Goal: Task Accomplishment & Management: Complete application form

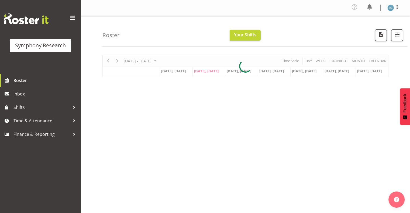
click at [206, 71] on div at bounding box center [245, 66] width 286 height 22
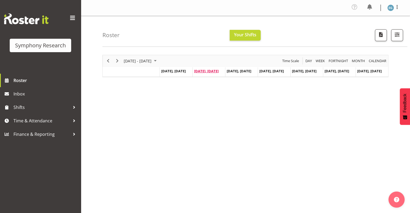
click at [212, 72] on span "Sep 2, Tuesday" at bounding box center [206, 71] width 25 height 5
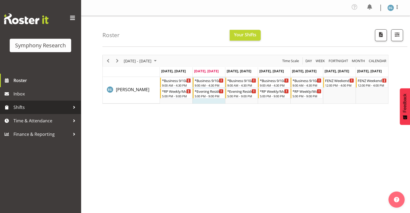
click at [19, 108] on span "Shifts" at bounding box center [41, 107] width 57 height 8
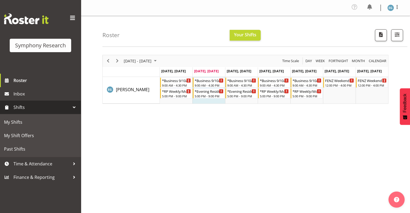
click at [20, 107] on span "Shifts" at bounding box center [41, 107] width 57 height 8
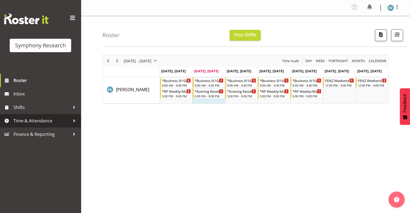
click at [36, 121] on span "Time & Attendance" at bounding box center [41, 121] width 57 height 8
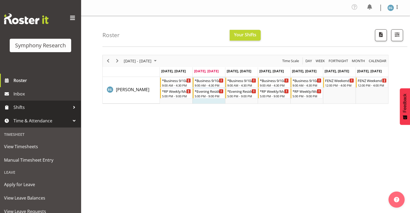
click at [17, 106] on span "Shifts" at bounding box center [41, 107] width 57 height 8
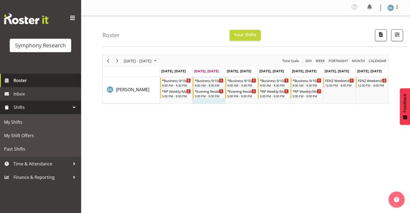
click at [23, 80] on span "Roster" at bounding box center [45, 81] width 65 height 8
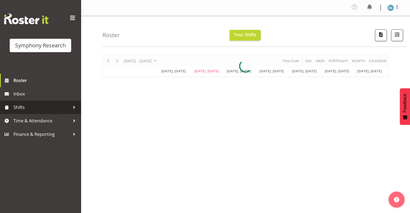
click at [22, 106] on span "Shifts" at bounding box center [41, 107] width 57 height 8
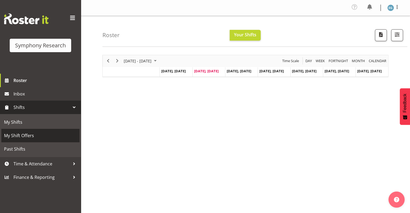
click at [31, 135] on span "My Shift Offers" at bounding box center [40, 136] width 73 height 8
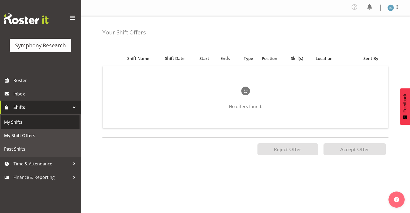
click at [19, 122] on span "My Shifts" at bounding box center [40, 122] width 73 height 8
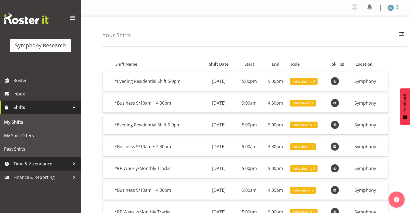
click at [51, 163] on span "Time & Attendance" at bounding box center [41, 164] width 57 height 8
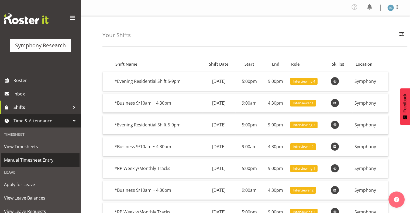
click at [52, 161] on span "Manual Timesheet Entry" at bounding box center [40, 160] width 73 height 8
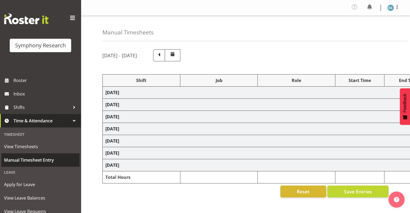
select select "26078"
select select "9636"
select select "26078"
select select "10549"
select select "26078"
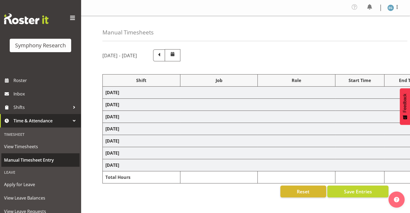
select select "10587"
select select "297"
select select "26078"
select select "10587"
select select "26078"
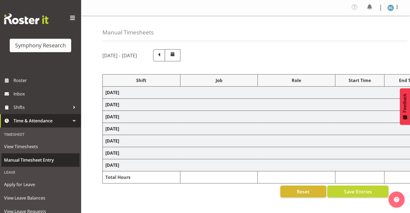
select select "9636"
select select "26078"
select select "10242"
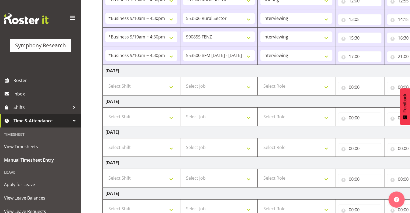
scroll to position [147, 0]
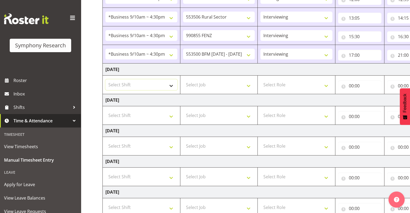
click at [170, 84] on select "Select Shift !!Weekend Residential (Roster IT Shift Label) *Business 9/10am ~ 4…" at bounding box center [141, 84] width 72 height 11
select select "26078"
click at [105, 79] on select "Select Shift !!Weekend Residential (Roster IT Shift Label) *Business 9/10am ~ 4…" at bounding box center [141, 84] width 72 height 11
click at [249, 84] on select "Select Job 550060 IF Admin 553492 World Poll Aus Wave 2 Main 2025 553493 World …" at bounding box center [219, 84] width 72 height 11
select select "10587"
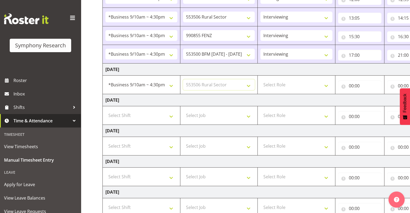
click at [183, 79] on select "Select Job 550060 IF Admin 553492 World Poll Aus Wave 2 Main 2025 553493 World …" at bounding box center [219, 84] width 72 height 11
click at [324, 84] on select "Select Role Interviewing Briefing" at bounding box center [296, 84] width 72 height 11
select select "47"
click at [260, 79] on select "Select Role Interviewing Briefing" at bounding box center [296, 84] width 72 height 11
click at [354, 84] on input "00:00" at bounding box center [359, 86] width 43 height 11
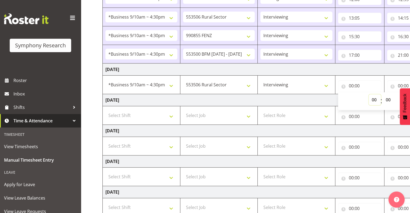
click at [373, 100] on select "00 01 02 03 04 05 06 07 08 09 10 11 12 13 14 15 16 17 18 19 20 21 22 23" at bounding box center [375, 100] width 12 height 11
select select "9"
click at [369, 95] on select "00 01 02 03 04 05 06 07 08 09 10 11 12 13 14 15 16 17 18 19 20 21 22 23" at bounding box center [375, 100] width 12 height 11
type input "09:00"
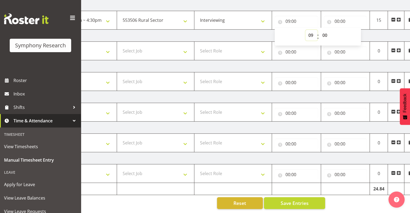
scroll to position [0, 70]
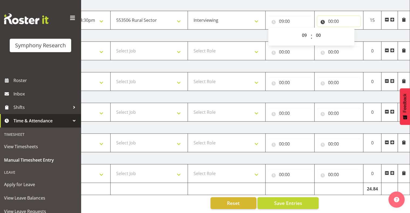
click at [331, 16] on input "00:00" at bounding box center [338, 21] width 43 height 11
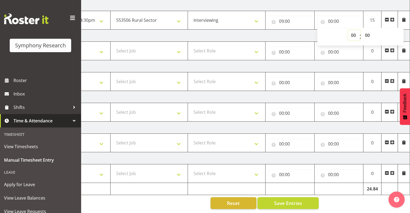
click at [352, 30] on select "00 01 02 03 04 05 06 07 08 09 10 11 12 13 14 15 16 17 18 19 20 21 22 23" at bounding box center [354, 35] width 12 height 11
select select "14"
click at [348, 30] on select "00 01 02 03 04 05 06 07 08 09 10 11 12 13 14 15 16 17 18 19 20 21 22 23" at bounding box center [354, 35] width 12 height 11
type input "14:00"
click at [368, 30] on select "00 01 02 03 04 05 06 07 08 09 10 11 12 13 14 15 16 17 18 19 20 21 22 23 24 25 2…" at bounding box center [368, 35] width 12 height 11
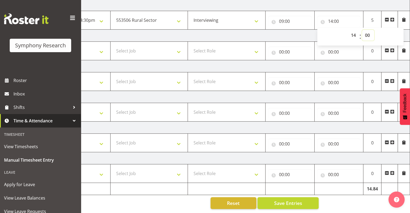
select select "15"
click at [362, 30] on select "00 01 02 03 04 05 06 07 08 09 10 11 12 13 14 15 16 17 18 19 20 21 22 23 24 25 2…" at bounding box center [368, 35] width 12 height 11
type input "14:15"
click at [392, 18] on span at bounding box center [392, 20] width 4 height 4
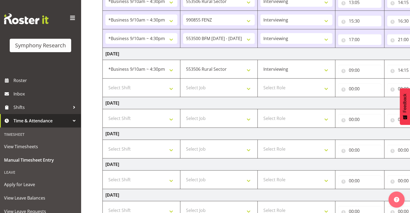
scroll to position [168, 0]
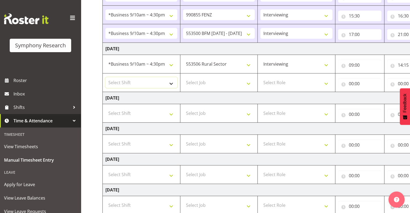
click at [171, 82] on select "Select Shift !!Weekend Residential (Roster IT Shift Label) *Business 9/10am ~ 4…" at bounding box center [141, 82] width 72 height 11
select select "26078"
click at [105, 77] on select "Select Shift !!Weekend Residential (Roster IT Shift Label) *Business 9/10am ~ 4…" at bounding box center [141, 82] width 72 height 11
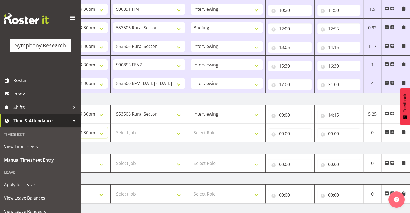
scroll to position [116, 0]
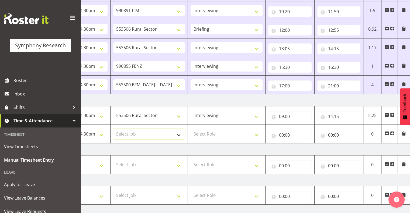
click at [180, 135] on select "Select Job 550060 IF Admin 553492 World Poll Aus Wave 2 Main 2025 553493 World …" at bounding box center [149, 134] width 72 height 11
select select "10587"
click at [113, 129] on select "Select Job 550060 IF Admin 553492 World Poll Aus Wave 2 Main 2025 553493 World …" at bounding box center [149, 134] width 72 height 11
click at [256, 134] on select "Select Role Interviewing Briefing" at bounding box center [227, 134] width 72 height 11
click at [255, 133] on select "Select Role Interviewing Briefing" at bounding box center [227, 134] width 72 height 11
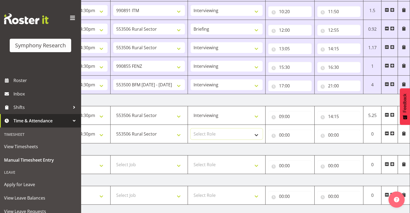
click at [254, 133] on select "Select Role Interviewing Briefing" at bounding box center [227, 134] width 72 height 11
select select "47"
click at [191, 129] on select "Select Role Interviewing Briefing" at bounding box center [227, 134] width 72 height 11
click at [290, 134] on input "00:00" at bounding box center [289, 135] width 43 height 11
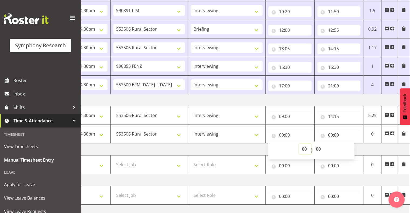
click at [302, 148] on select "00 01 02 03 04 05 06 07 08 09 10 11 12 13 14 15 16 17 18 19 20 21 22 23" at bounding box center [305, 149] width 12 height 11
select select "15"
click at [299, 144] on select "00 01 02 03 04 05 06 07 08 09 10 11 12 13 14 15 16 17 18 19 20 21 22 23" at bounding box center [305, 149] width 12 height 11
type input "15:00"
click at [318, 146] on select "00 01 02 03 04 05 06 07 08 09 10 11 12 13 14 15 16 17 18 19 20 21 22 23 24 25 2…" at bounding box center [319, 149] width 12 height 11
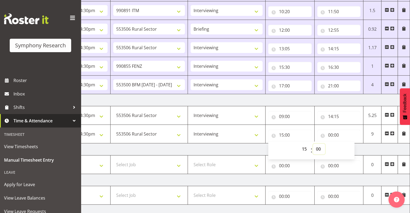
select select "30"
click at [313, 144] on select "00 01 02 03 04 05 06 07 08 09 10 11 12 13 14 15 16 17 18 19 20 21 22 23 24 25 2…" at bounding box center [319, 149] width 12 height 11
type input "15:30"
click at [334, 133] on input "00:00" at bounding box center [338, 135] width 43 height 11
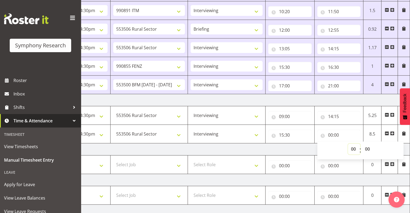
click at [354, 148] on select "00 01 02 03 04 05 06 07 08 09 10 11 12 13 14 15 16 17 18 19 20 21 22 23" at bounding box center [354, 149] width 12 height 11
select select "16"
click at [348, 144] on select "00 01 02 03 04 05 06 07 08 09 10 11 12 13 14 15 16 17 18 19 20 21 22 23" at bounding box center [354, 149] width 12 height 11
type input "16:00"
click at [368, 148] on select "00 01 02 03 04 05 06 07 08 09 10 11 12 13 14 15 16 17 18 19 20 21 22 23 24 25 2…" at bounding box center [368, 149] width 12 height 11
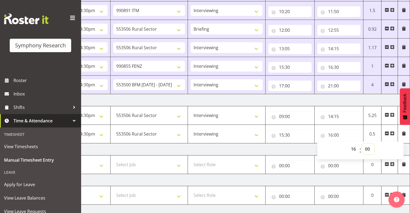
select select "30"
click at [362, 144] on select "00 01 02 03 04 05 06 07 08 09 10 11 12 13 14 15 16 17 18 19 20 21 22 23 24 25 2…" at bounding box center [368, 149] width 12 height 11
type input "16:30"
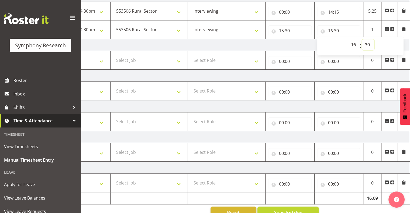
scroll to position [233, 0]
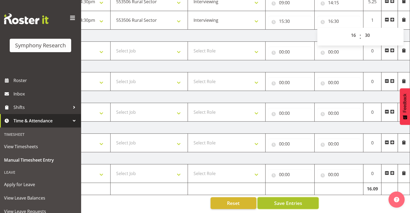
click at [292, 201] on span "Save Entries" at bounding box center [288, 203] width 28 height 7
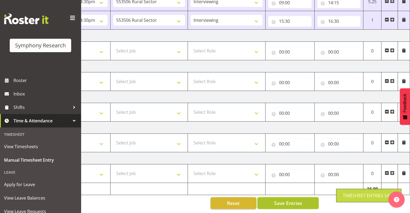
click at [290, 200] on span "Save Entries" at bounding box center [288, 203] width 28 height 7
drag, startPoint x: 287, startPoint y: 198, endPoint x: 290, endPoint y: 199, distance: 3.0
click at [287, 200] on span "Save Entries" at bounding box center [288, 203] width 28 height 7
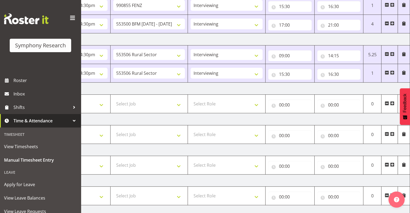
scroll to position [178, 0]
click at [392, 71] on span at bounding box center [392, 72] width 4 height 4
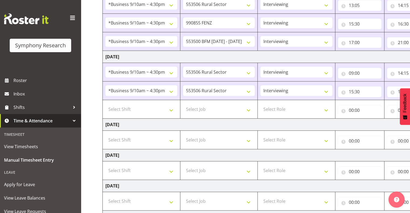
scroll to position [174, 0]
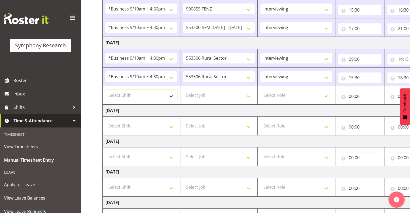
click at [171, 95] on select "Select Shift !!Weekend Residential (Roster IT Shift Label) *Business 9/10am ~ 4…" at bounding box center [141, 95] width 72 height 11
select select "48116"
click at [105, 90] on select "Select Shift !!Weekend Residential (Roster IT Shift Label) *Business 9/10am ~ 4…" at bounding box center [141, 95] width 72 height 11
click at [249, 95] on select "Select Job 550060 IF Admin 553492 World Poll Aus Wave 2 Main 2025 553493 World …" at bounding box center [219, 95] width 72 height 11
select select "10242"
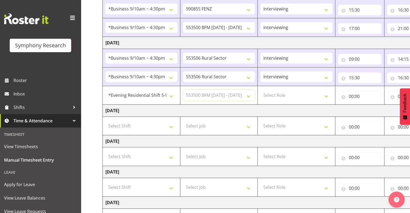
click at [183, 90] on select "Select Job 550060 IF Admin 553492 World Poll Aus Wave 2 Main 2025 553493 World …" at bounding box center [219, 95] width 72 height 11
click at [326, 95] on select "Select Role Interviewing Briefing" at bounding box center [296, 95] width 72 height 11
select select "47"
click at [260, 90] on select "Select Role Interviewing Briefing" at bounding box center [296, 95] width 72 height 11
click at [358, 96] on input "00:00" at bounding box center [359, 96] width 43 height 11
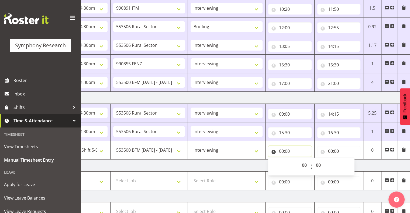
scroll to position [116, 0]
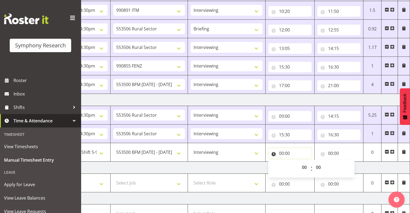
click at [286, 151] on input "00:00" at bounding box center [289, 153] width 43 height 11
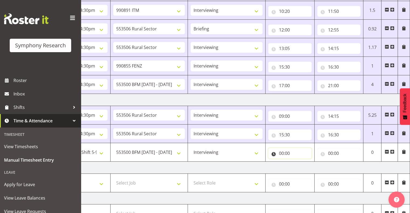
click at [286, 153] on input "00:00" at bounding box center [289, 153] width 43 height 11
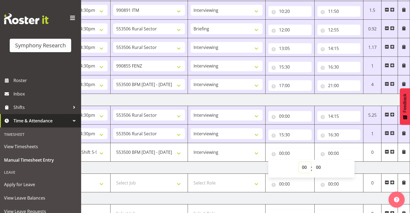
click at [302, 165] on select "00 01 02 03 04 05 06 07 08 09 10 11 12 13 14 15 16 17 18 19 20 21 22 23" at bounding box center [305, 167] width 12 height 11
select select "17"
click at [299, 162] on select "00 01 02 03 04 05 06 07 08 09 10 11 12 13 14 15 16 17 18 19 20 21 22 23" at bounding box center [305, 167] width 12 height 11
type input "17:00"
click at [335, 151] on input "00:00" at bounding box center [338, 153] width 43 height 11
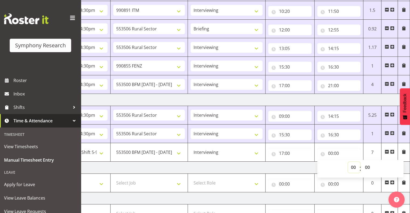
click at [352, 165] on select "00 01 02 03 04 05 06 07 08 09 10 11 12 13 14 15 16 17 18 19 20 21 22 23" at bounding box center [354, 167] width 12 height 11
select select "19"
click at [348, 162] on select "00 01 02 03 04 05 06 07 08 09 10 11 12 13 14 15 16 17 18 19 20 21 22 23" at bounding box center [354, 167] width 12 height 11
type input "19:00"
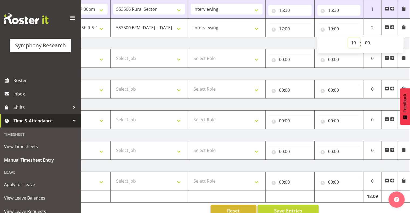
scroll to position [251, 0]
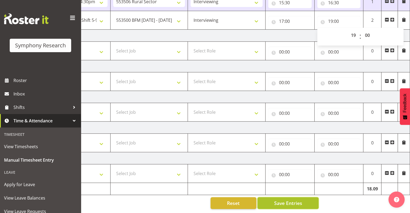
click at [286, 200] on span "Save Entries" at bounding box center [288, 203] width 28 height 7
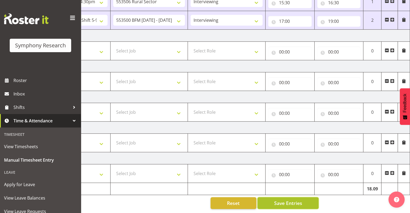
click at [279, 200] on span "Save Entries" at bounding box center [288, 203] width 28 height 7
click at [283, 200] on span "Save Entries" at bounding box center [288, 203] width 28 height 7
click at [285, 200] on span "Save Entries" at bounding box center [288, 203] width 28 height 7
drag, startPoint x: 295, startPoint y: 197, endPoint x: 299, endPoint y: 201, distance: 5.1
click at [295, 200] on span "Save Entries" at bounding box center [288, 203] width 28 height 7
